Goal: Find contact information: Find contact information

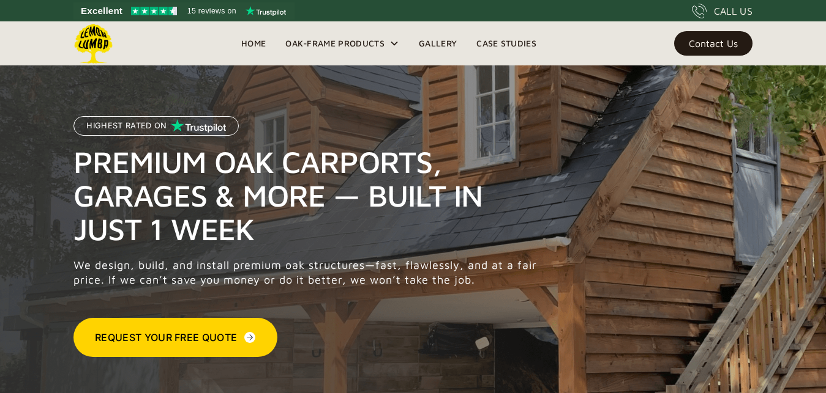
click at [718, 40] on div "Contact Us" at bounding box center [712, 43] width 49 height 9
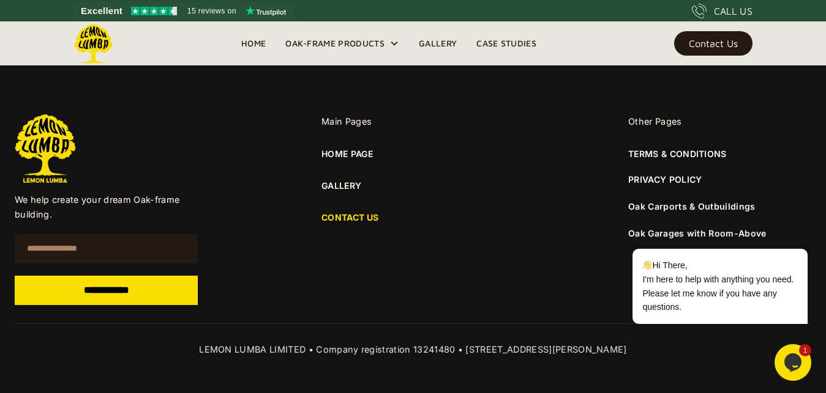
scroll to position [952, 0]
click at [731, 7] on div "CALL US" at bounding box center [733, 11] width 39 height 15
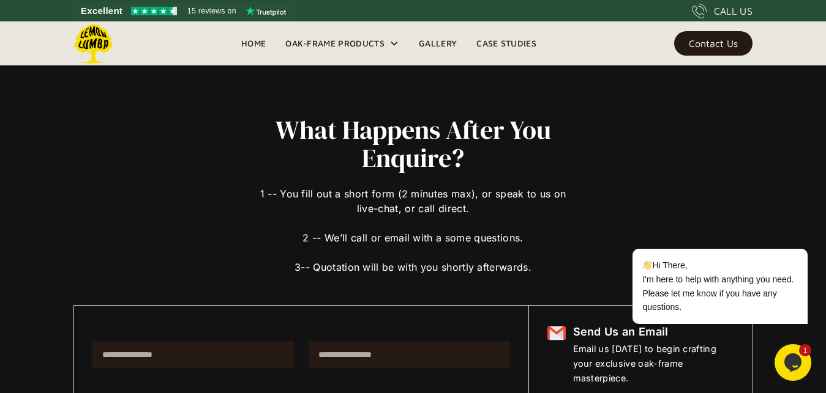
scroll to position [0, 0]
click at [255, 43] on link "Home" at bounding box center [253, 43] width 44 height 18
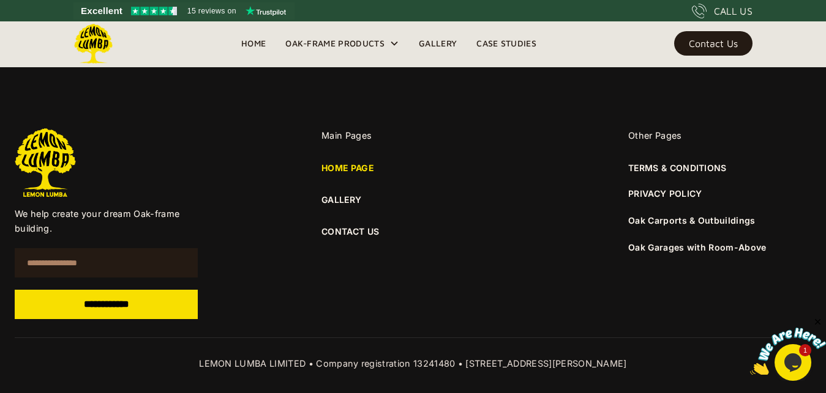
scroll to position [4522, 0]
